Goal: Use online tool/utility

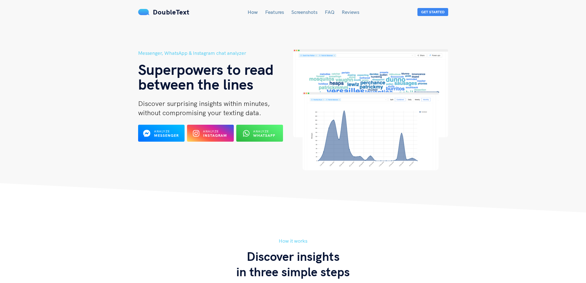
click at [452, 9] on div "DoubleText How Features Screenshots FAQ Reviews Get Started" at bounding box center [293, 11] width 320 height 9
click at [434, 15] on button "Get Started" at bounding box center [432, 12] width 31 height 8
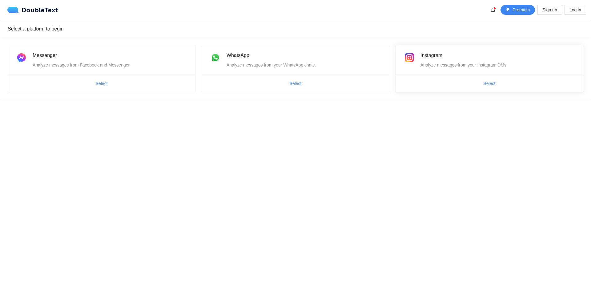
click at [505, 83] on span "Select" at bounding box center [489, 83] width 187 height 10
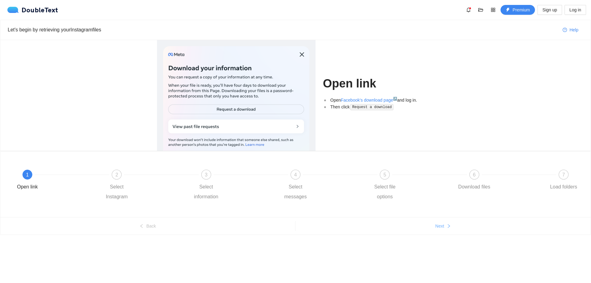
click at [448, 224] on icon "right" at bounding box center [448, 226] width 4 height 4
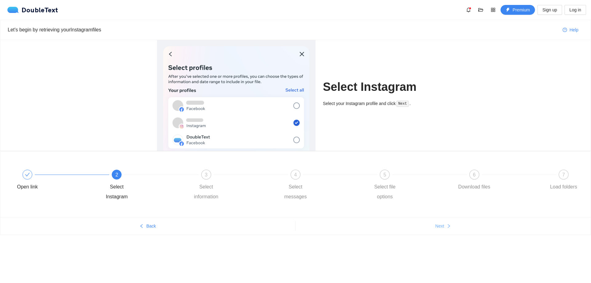
click at [449, 224] on icon "right" at bounding box center [448, 226] width 4 height 4
drag, startPoint x: 449, startPoint y: 223, endPoint x: 446, endPoint y: 224, distance: 3.7
click at [447, 224] on icon "right" at bounding box center [448, 226] width 4 height 4
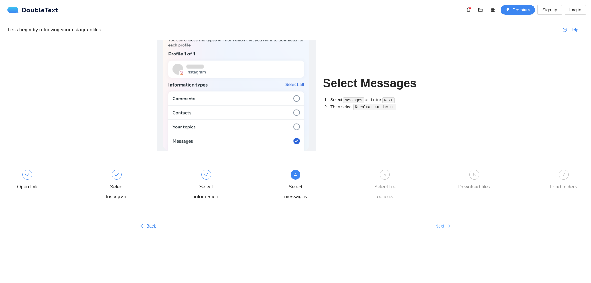
click at [445, 225] on button "Next" at bounding box center [442, 226] width 295 height 10
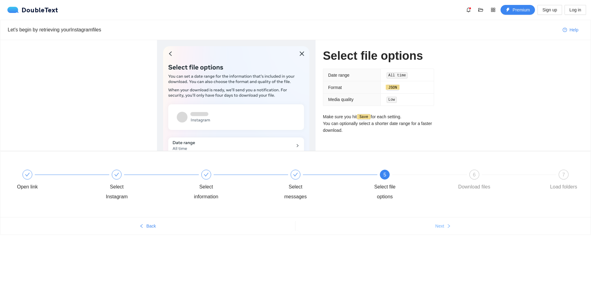
click at [445, 225] on button "Next" at bounding box center [442, 226] width 295 height 10
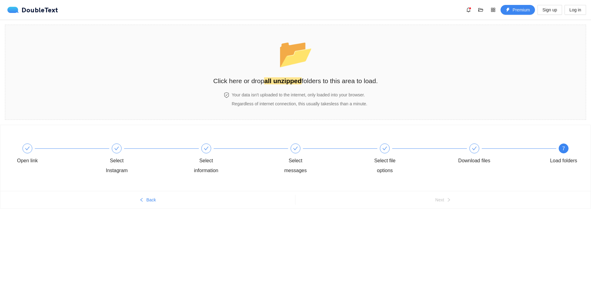
click at [440, 228] on div "Open link Select Instagram Select information Select messages Select file optio…" at bounding box center [295, 179] width 591 height 108
click at [313, 66] on span "📂" at bounding box center [295, 53] width 35 height 31
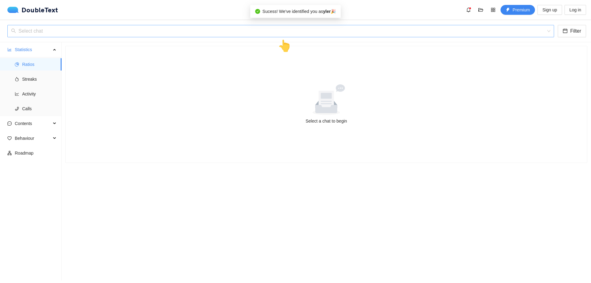
click at [80, 34] on input "search" at bounding box center [278, 31] width 535 height 12
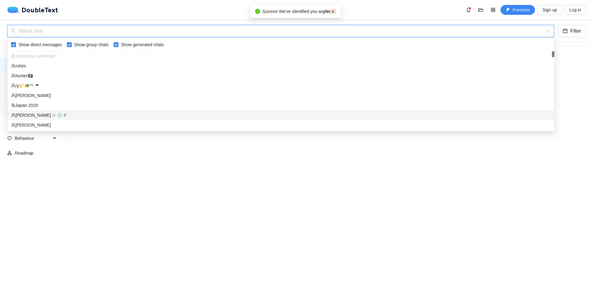
click at [28, 116] on div "leo ☆ 💿 !!" at bounding box center [280, 115] width 539 height 7
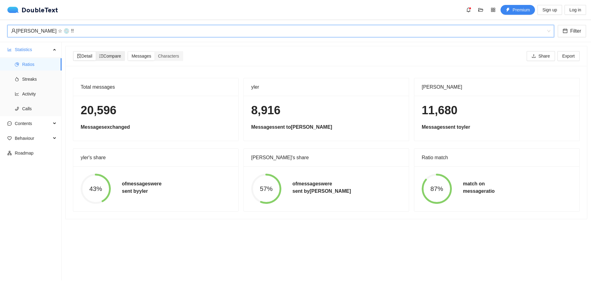
click at [117, 54] on span "Compare" at bounding box center [110, 56] width 22 height 5
click at [96, 52] on input "Compare" at bounding box center [96, 52] width 0 height 0
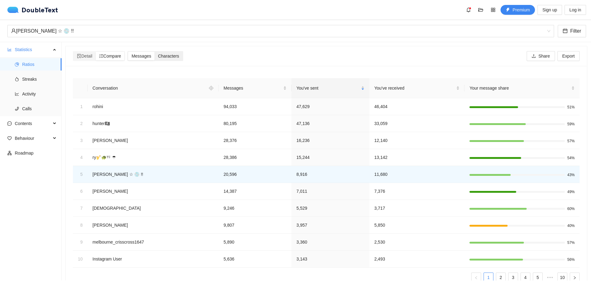
click at [169, 57] on span "Characters" at bounding box center [168, 56] width 21 height 5
click at [154, 52] on input "Characters" at bounding box center [154, 52] width 0 height 0
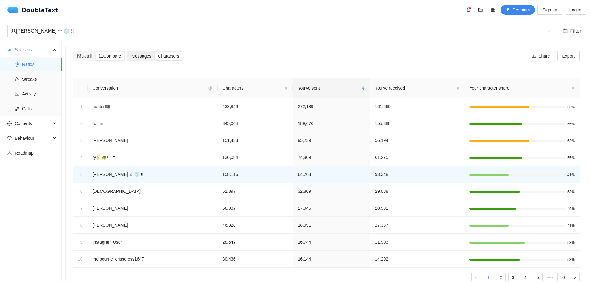
click at [144, 55] on span "Messages" at bounding box center [141, 56] width 20 height 5
click at [128, 52] on input "Messages" at bounding box center [128, 52] width 0 height 0
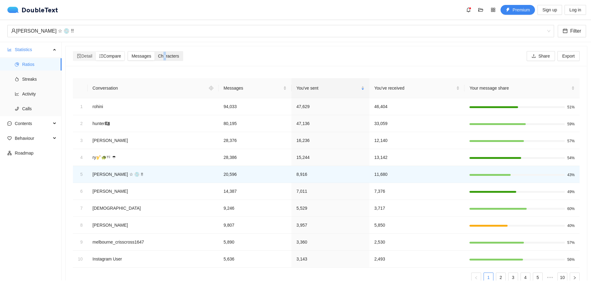
click at [166, 56] on span "Characters" at bounding box center [168, 56] width 21 height 5
click at [167, 60] on div "Characters" at bounding box center [168, 56] width 28 height 9
click at [154, 52] on input "Characters" at bounding box center [154, 52] width 0 height 0
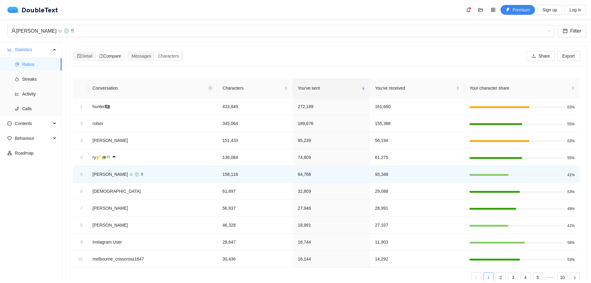
click at [168, 63] on div "Detail Compare Messages Characters Share Export" at bounding box center [326, 56] width 506 height 20
click at [146, 56] on span "Messages" at bounding box center [141, 56] width 20 height 5
click at [128, 52] on input "Messages" at bounding box center [128, 52] width 0 height 0
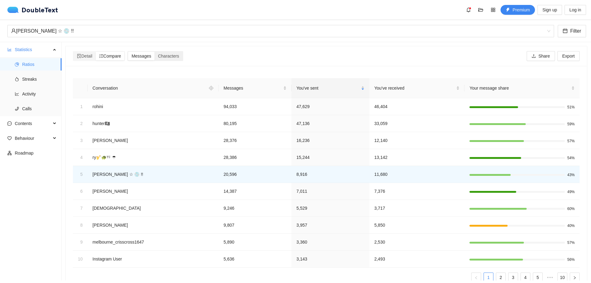
click at [179, 60] on div "Messages Characters" at bounding box center [154, 56] width 55 height 10
click at [169, 56] on span "Characters" at bounding box center [168, 56] width 21 height 5
click at [154, 52] on input "Characters" at bounding box center [154, 52] width 0 height 0
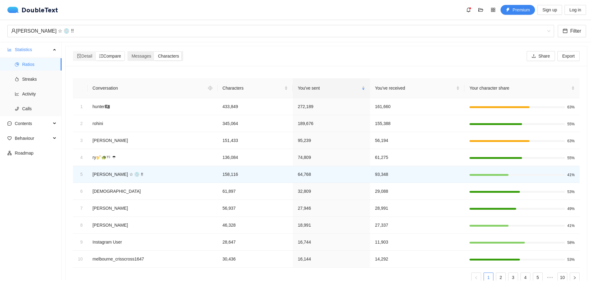
click at [170, 53] on div "Characters" at bounding box center [168, 56] width 28 height 9
click at [154, 52] on input "Characters" at bounding box center [154, 52] width 0 height 0
click at [149, 55] on span "Messages" at bounding box center [141, 56] width 20 height 5
click at [128, 52] on input "Messages" at bounding box center [128, 52] width 0 height 0
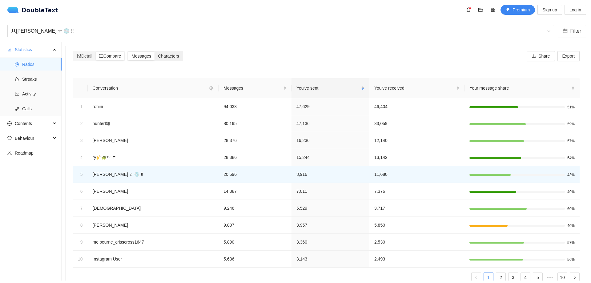
click at [165, 58] on span "Characters" at bounding box center [168, 56] width 21 height 5
click at [154, 52] on input "Characters" at bounding box center [154, 52] width 0 height 0
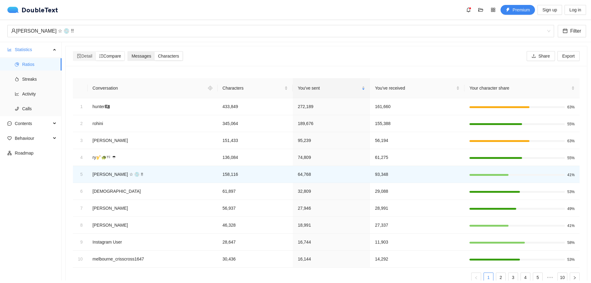
click at [143, 55] on span "Messages" at bounding box center [141, 56] width 20 height 5
click at [128, 52] on input "Messages" at bounding box center [128, 52] width 0 height 0
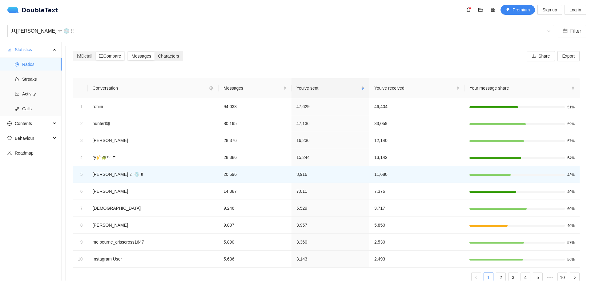
click at [169, 57] on span "Characters" at bounding box center [168, 56] width 21 height 5
click at [154, 52] on input "Characters" at bounding box center [154, 52] width 0 height 0
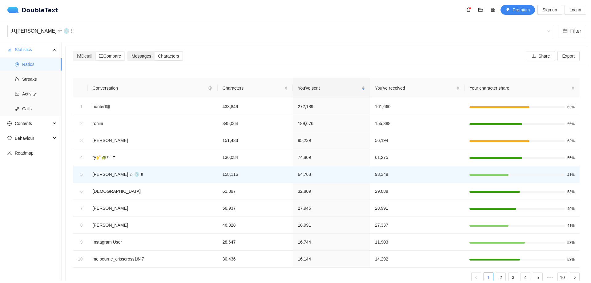
click at [149, 54] on span "Messages" at bounding box center [141, 56] width 20 height 5
click at [128, 52] on input "Messages" at bounding box center [128, 52] width 0 height 0
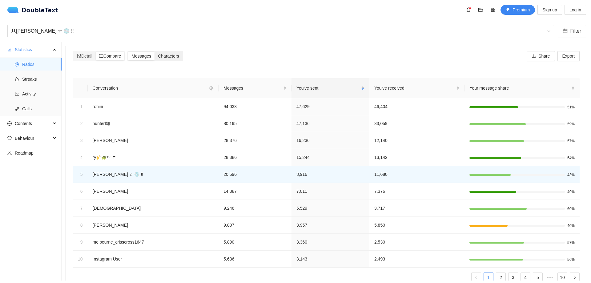
click at [170, 55] on span "Characters" at bounding box center [168, 56] width 21 height 5
click at [154, 52] on input "Characters" at bounding box center [154, 52] width 0 height 0
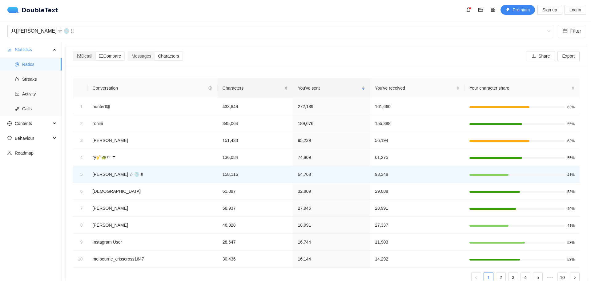
click at [246, 86] on span "Characters" at bounding box center [252, 88] width 61 height 7
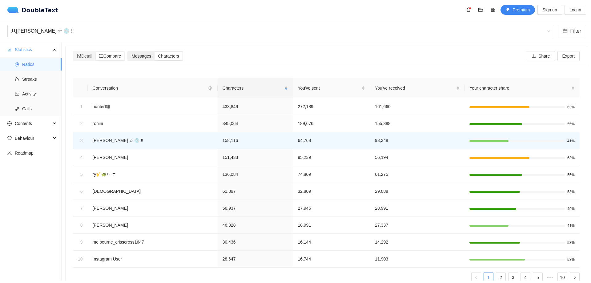
click at [142, 56] on span "Messages" at bounding box center [141, 56] width 20 height 5
click at [128, 52] on input "Messages" at bounding box center [128, 52] width 0 height 0
